Goal: Task Accomplishment & Management: Use online tool/utility

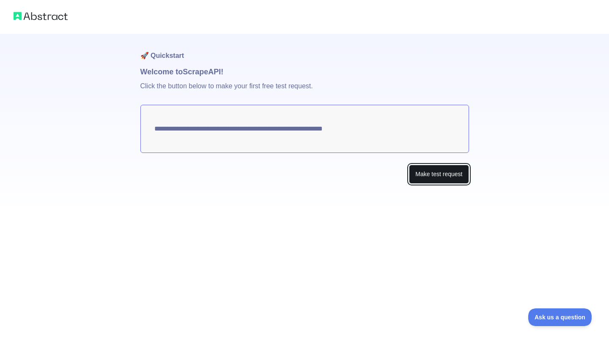
click at [430, 179] on button "Make test request" at bounding box center [439, 174] width 60 height 19
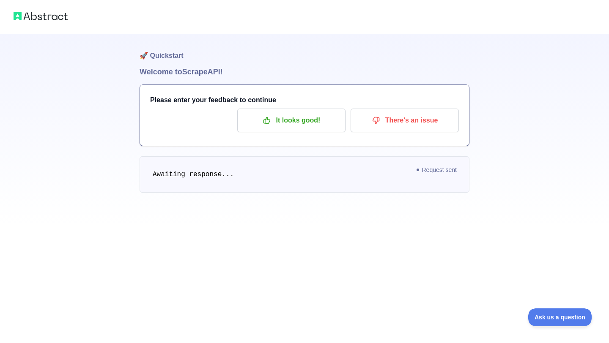
click at [393, 177] on pre "Awaiting response..." at bounding box center [304, 174] width 330 height 36
click at [416, 168] on icon at bounding box center [417, 169] width 3 height 3
click at [224, 175] on span "Awaiting response..." at bounding box center [193, 175] width 81 height 8
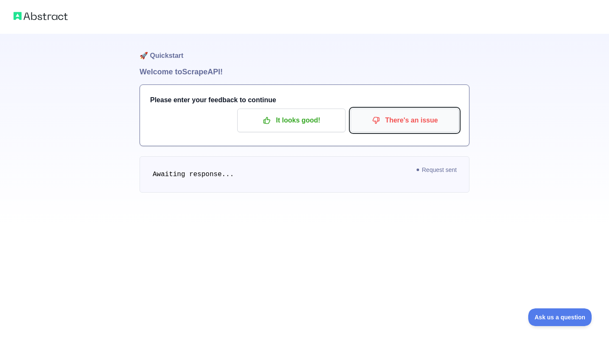
click at [379, 128] on button "There's an issue" at bounding box center [404, 121] width 108 height 24
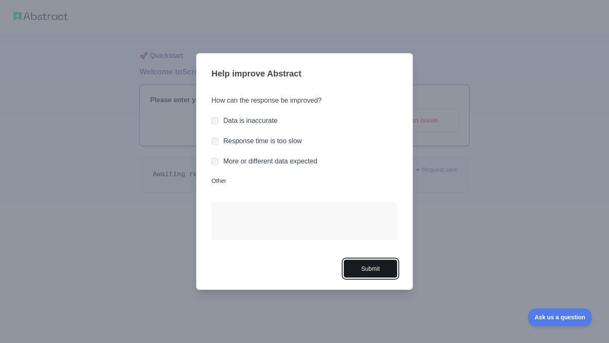
click at [365, 270] on button "Submit" at bounding box center [370, 268] width 54 height 19
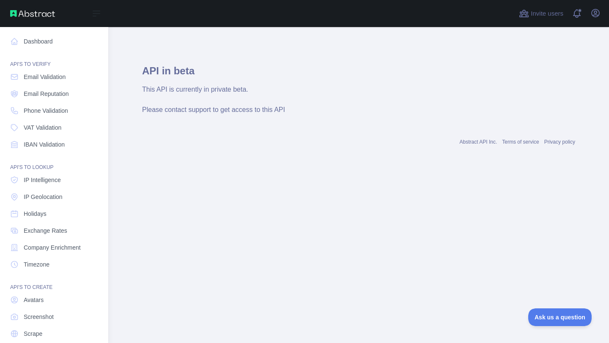
click at [46, 49] on nav "Dashboard API'S TO VERIFY Email Validation Email Reputation Phone Validation VA…" at bounding box center [54, 192] width 95 height 331
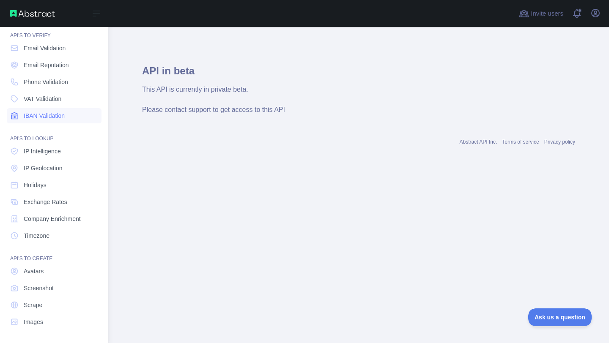
scroll to position [27, 0]
click at [46, 315] on nav "Dashboard API'S TO VERIFY Email Validation Email Reputation Phone Validation VA…" at bounding box center [54, 165] width 95 height 331
click at [55, 308] on link "Scrape" at bounding box center [54, 306] width 95 height 15
